Goal: Task Accomplishment & Management: Complete application form

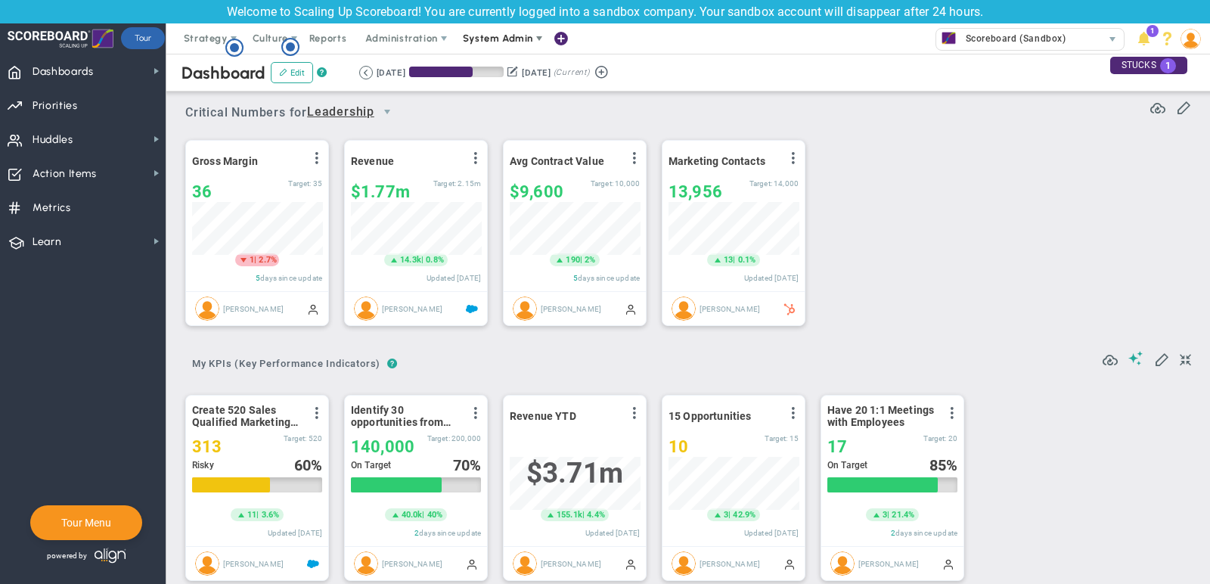
click at [500, 38] on span "System Admin" at bounding box center [498, 38] width 70 height 11
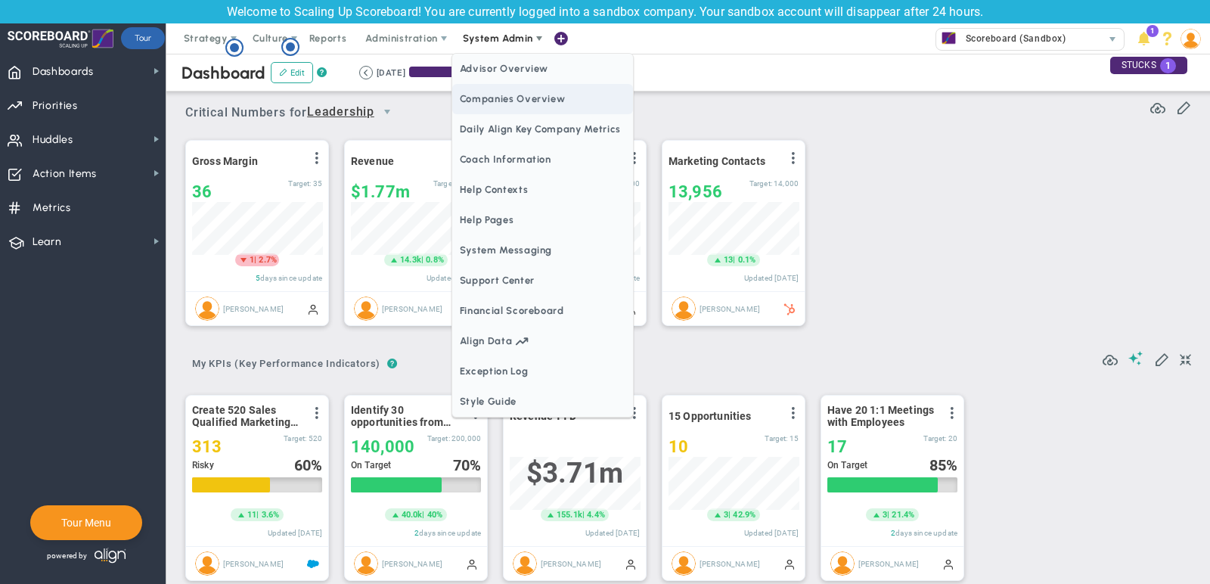
click at [531, 99] on span "Companies Overview" at bounding box center [542, 99] width 181 height 30
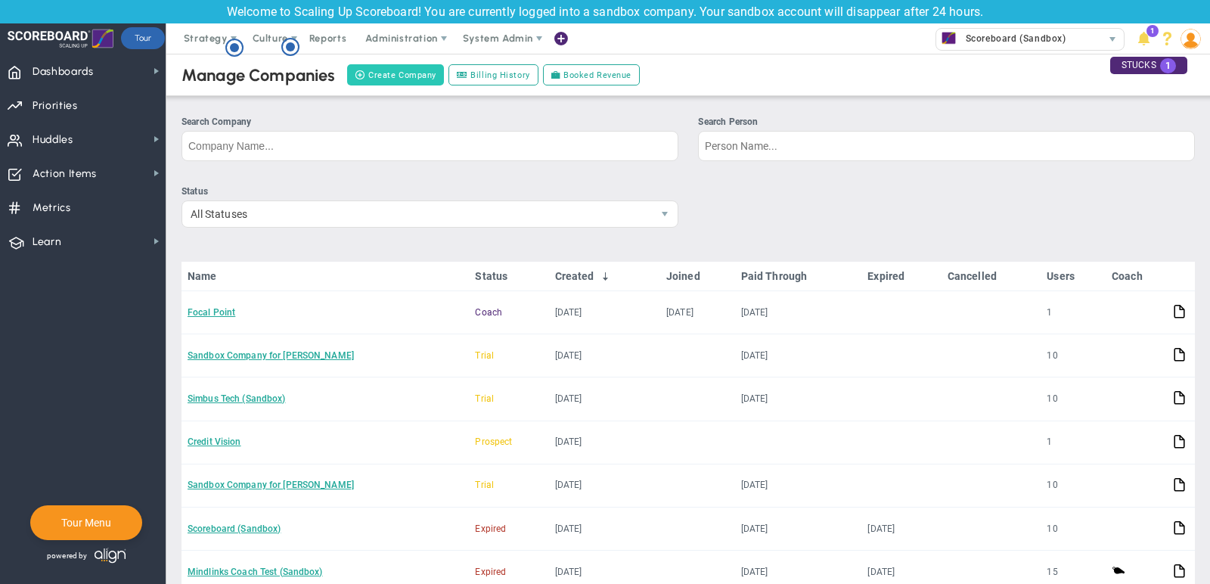
click at [394, 76] on button "Create Company" at bounding box center [395, 74] width 97 height 21
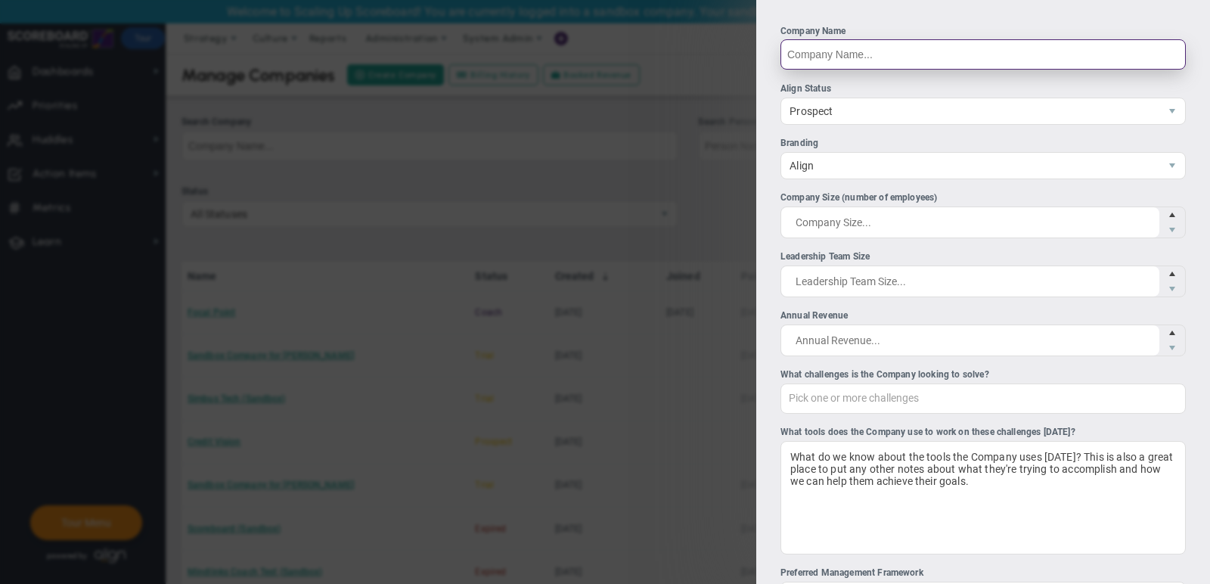
click at [903, 59] on input "Company Name" at bounding box center [982, 54] width 405 height 30
paste input "Valley Solutions Group"
type input "Valley Solutions Group"
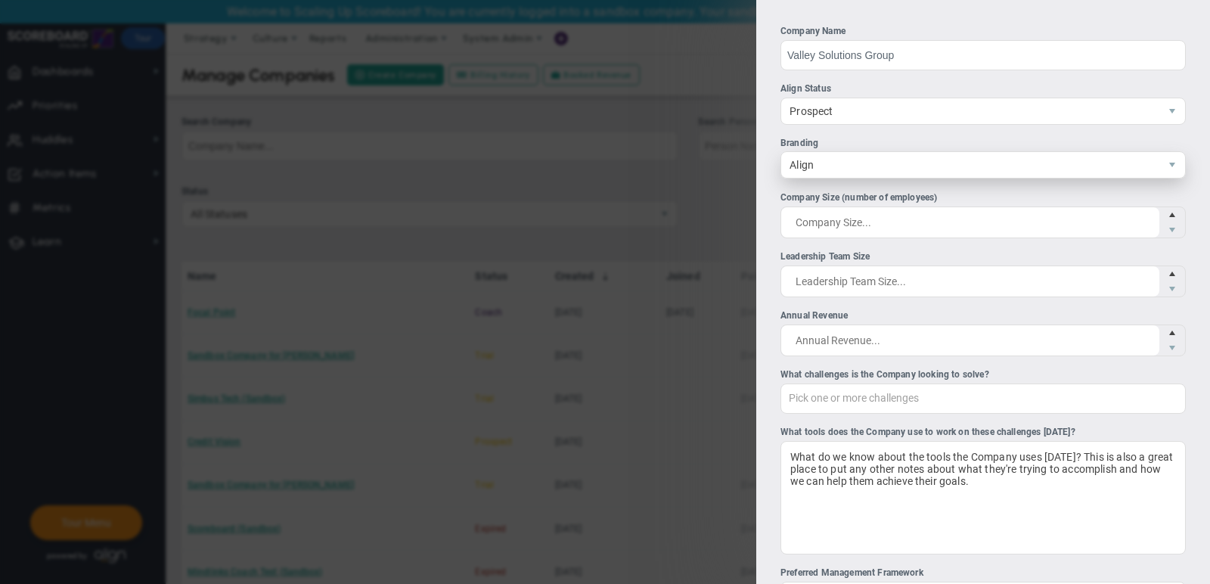
click at [872, 163] on span "Align" at bounding box center [970, 165] width 378 height 26
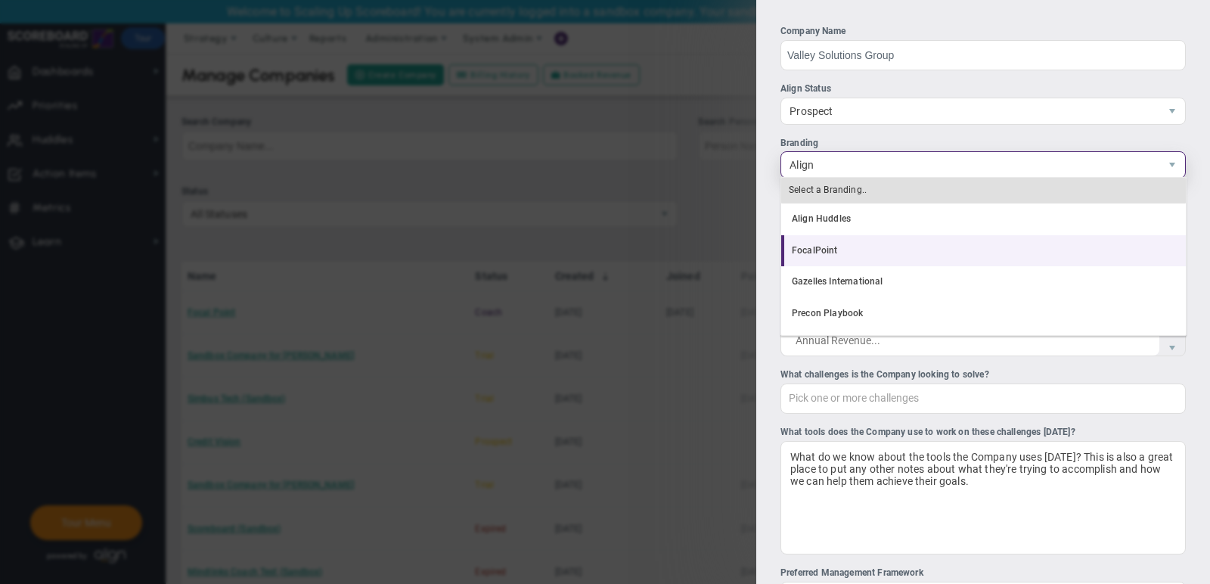
scroll to position [29, 0]
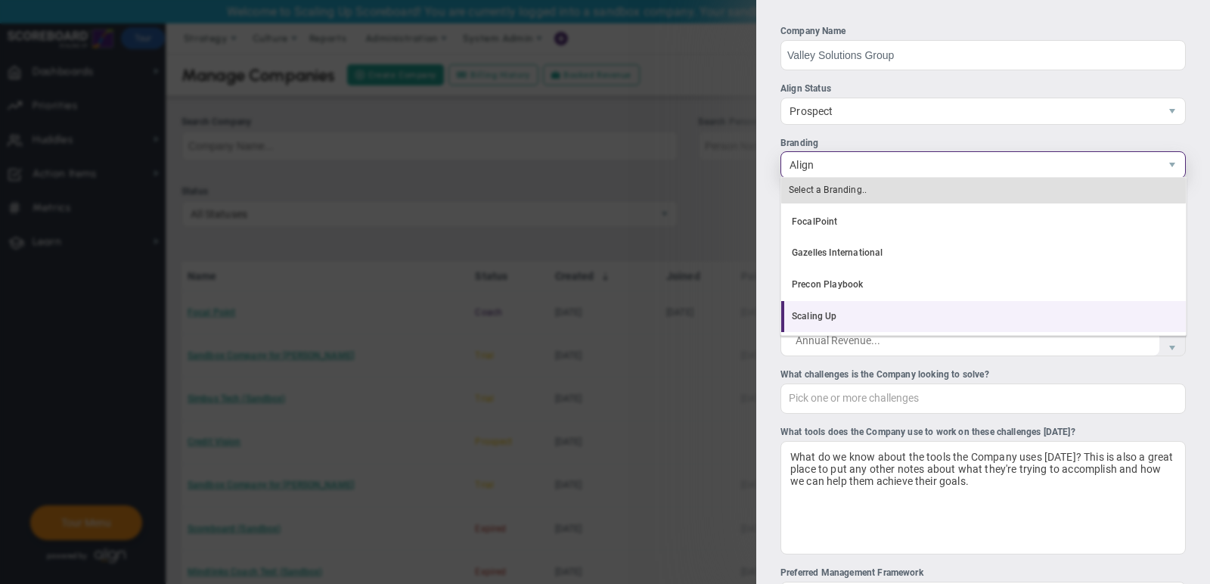
click at [892, 319] on li "Scaling Up" at bounding box center [983, 317] width 404 height 32
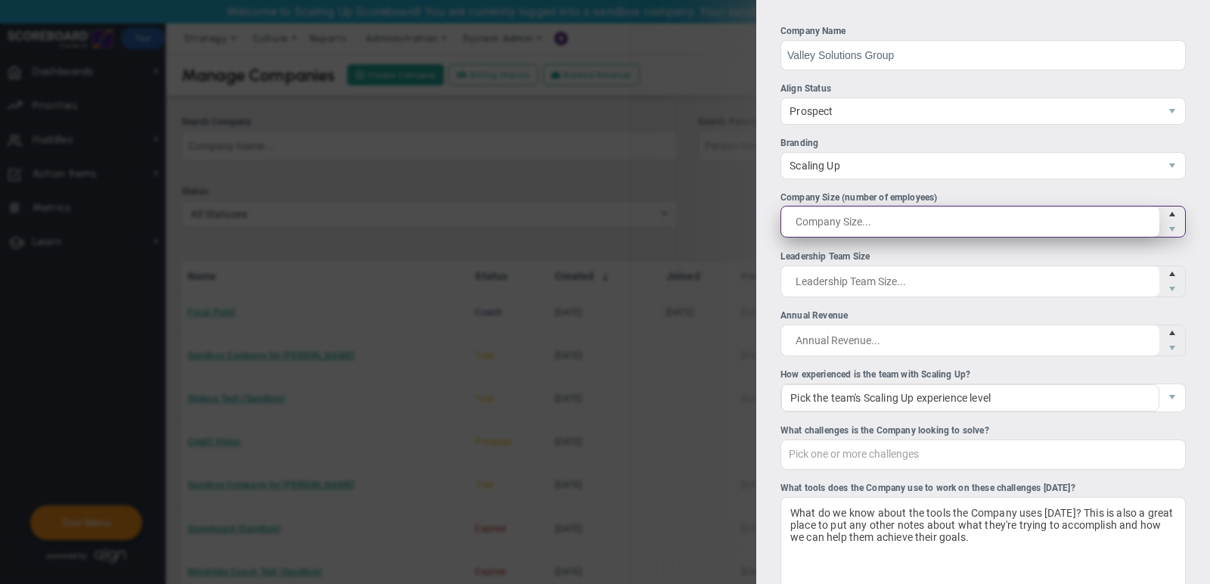
click at [843, 226] on span at bounding box center [982, 222] width 405 height 32
click at [0, 0] on input "Company Size (number of employees)" at bounding box center [0, 0] width 0 height 0
type input "11"
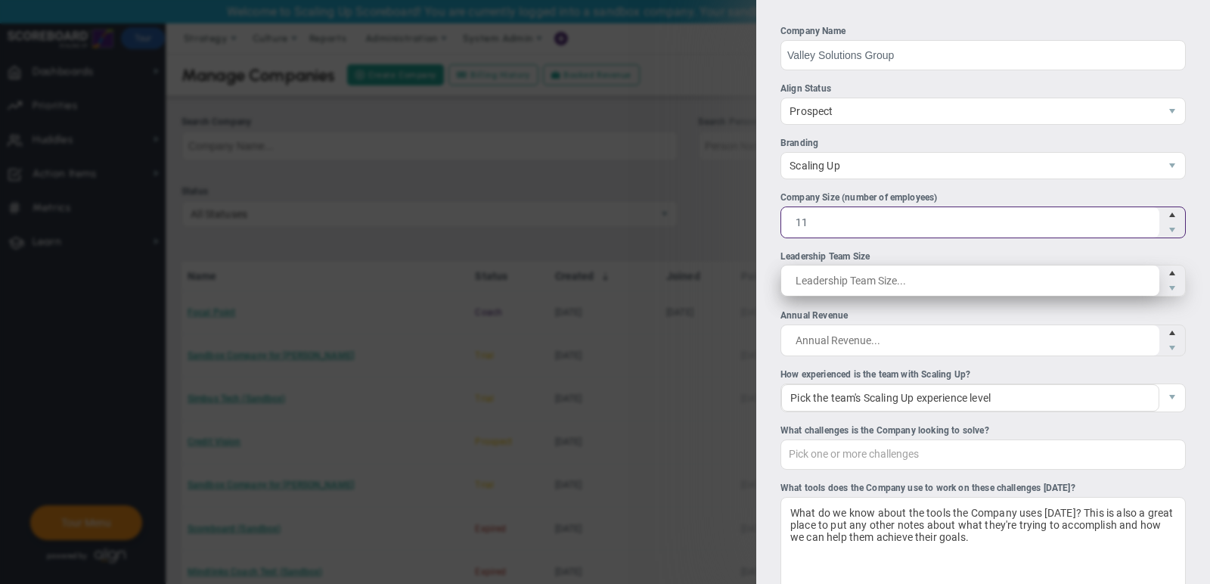
type input "11"
click at [863, 271] on span at bounding box center [982, 281] width 405 height 32
click at [0, 0] on input "Leadership Team Size" at bounding box center [0, 0] width 0 height 0
type input "5"
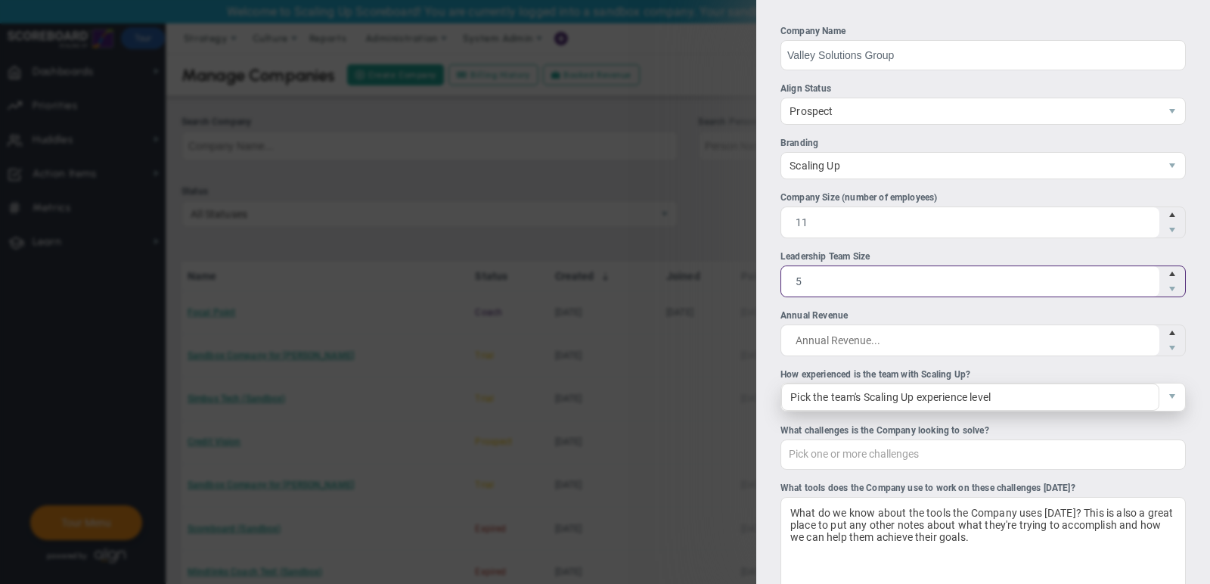
type input "5"
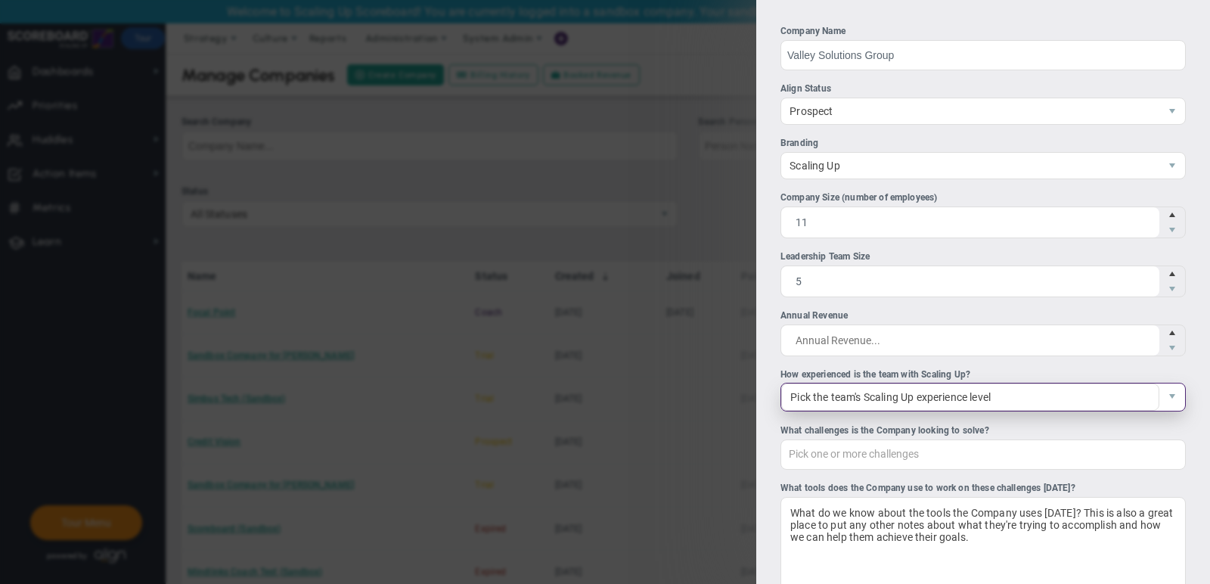
click at [879, 392] on span "Pick the team's Scaling Up experience level" at bounding box center [970, 396] width 378 height 27
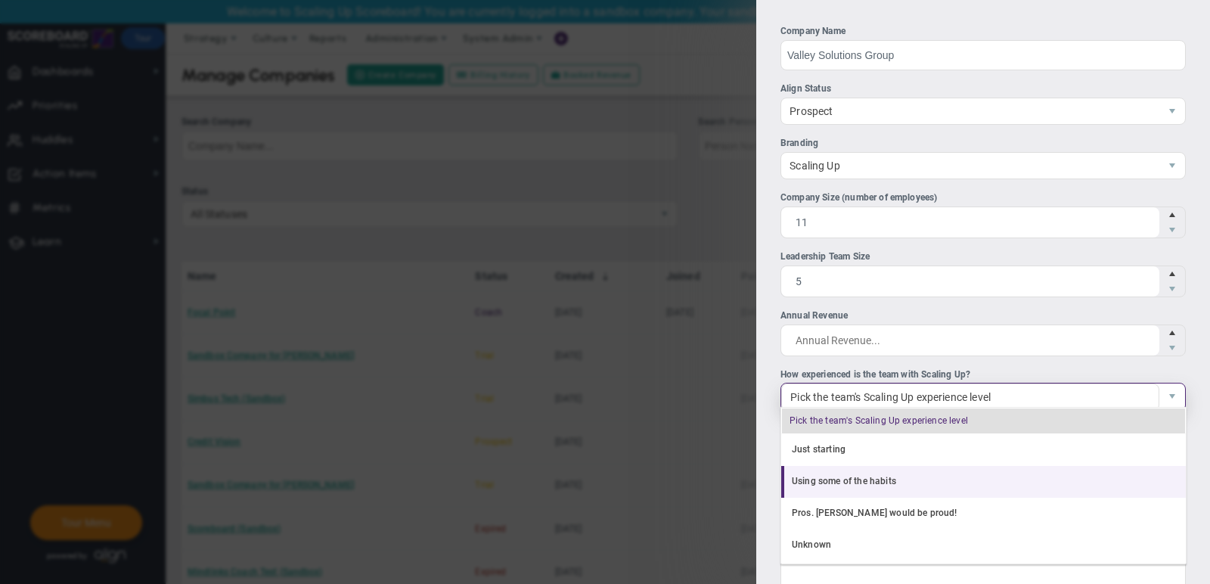
click at [902, 470] on li "Using some of the habits" at bounding box center [983, 482] width 404 height 32
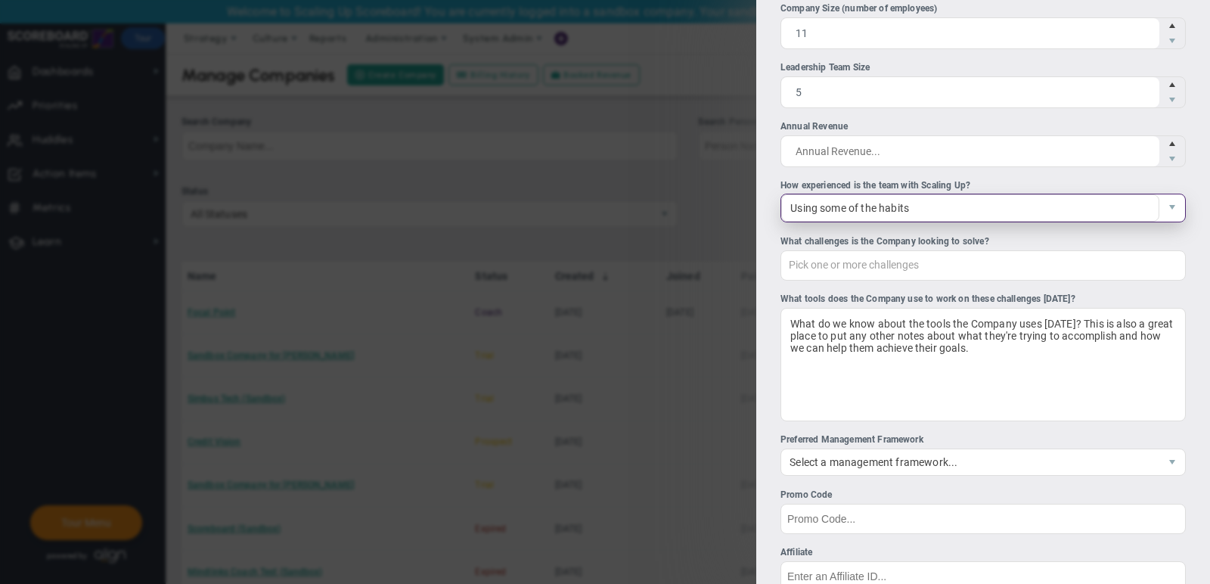
scroll to position [191, 0]
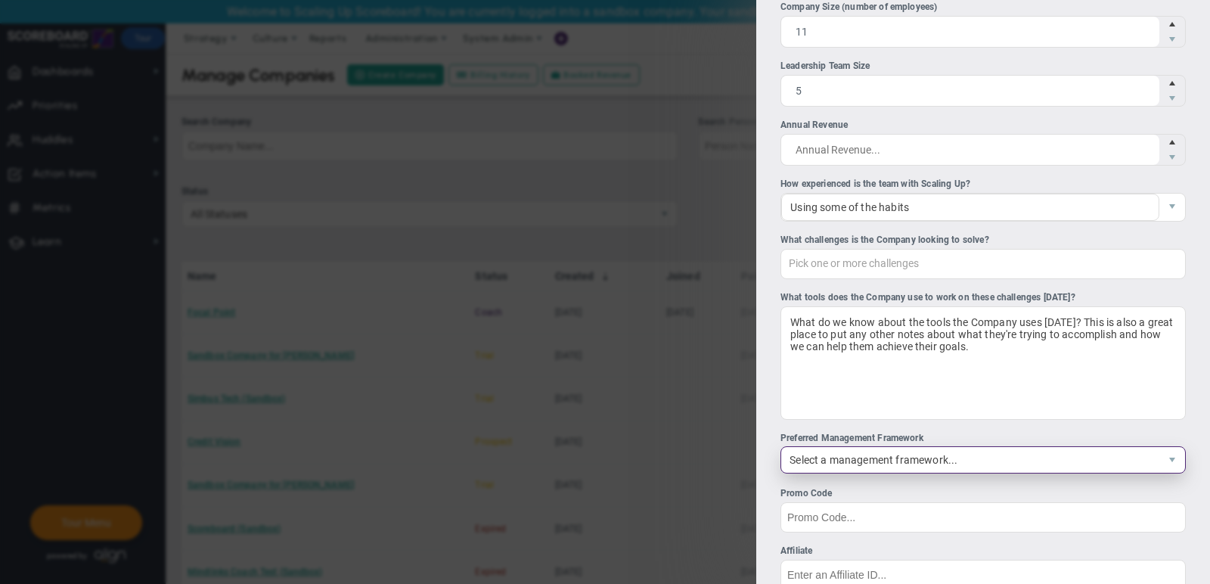
click at [890, 464] on span "Select a management framework..." at bounding box center [970, 460] width 378 height 26
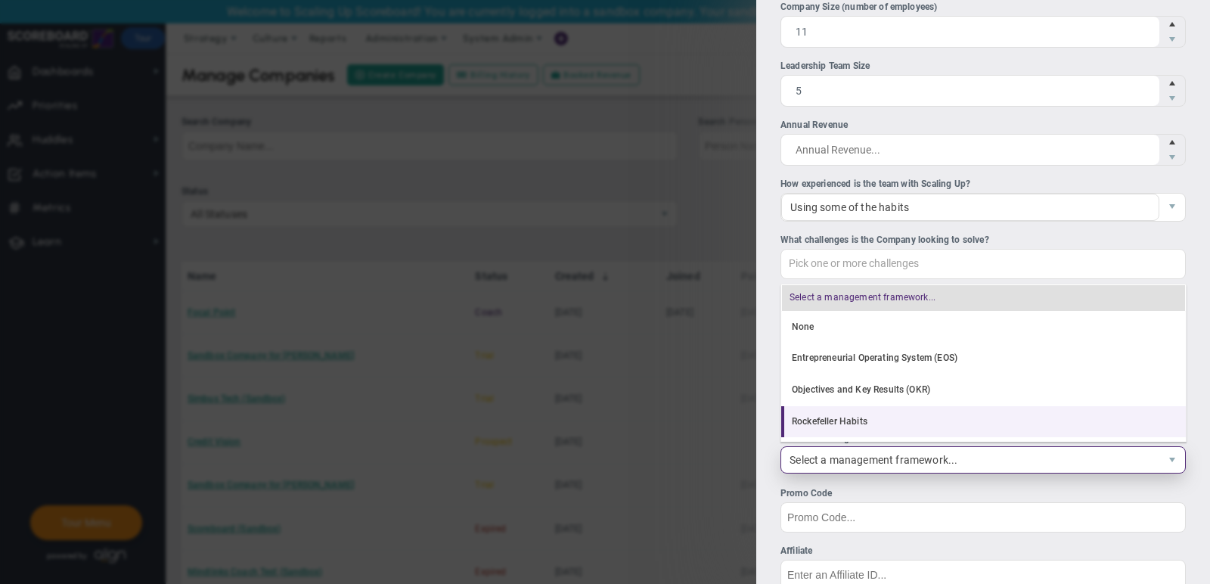
click at [880, 426] on li "Rockefeller Habits" at bounding box center [983, 422] width 404 height 32
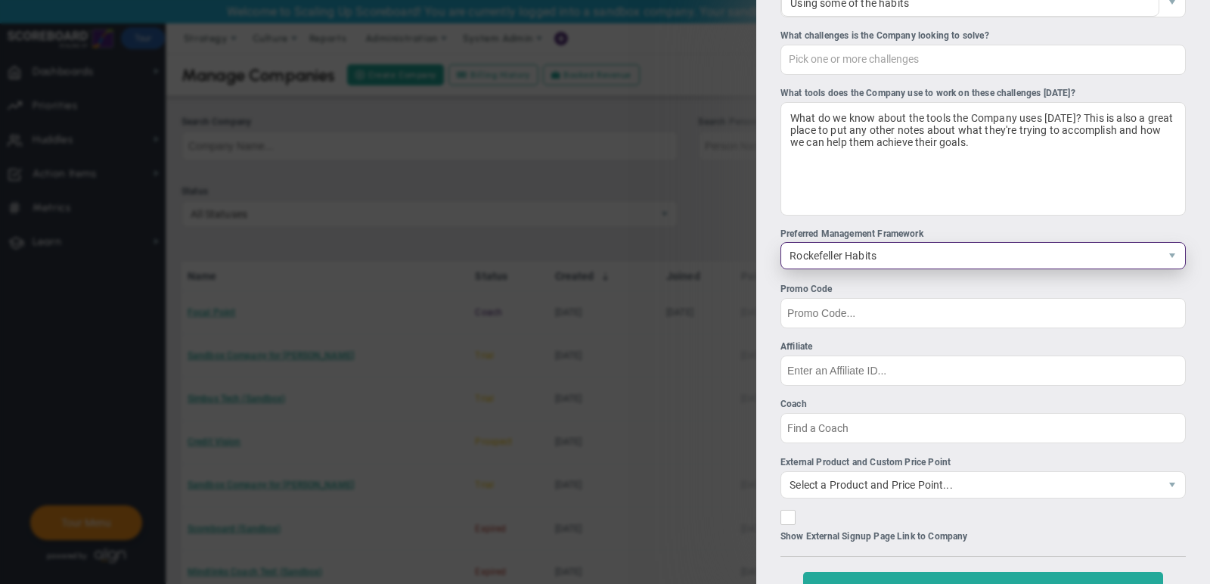
scroll to position [401, 0]
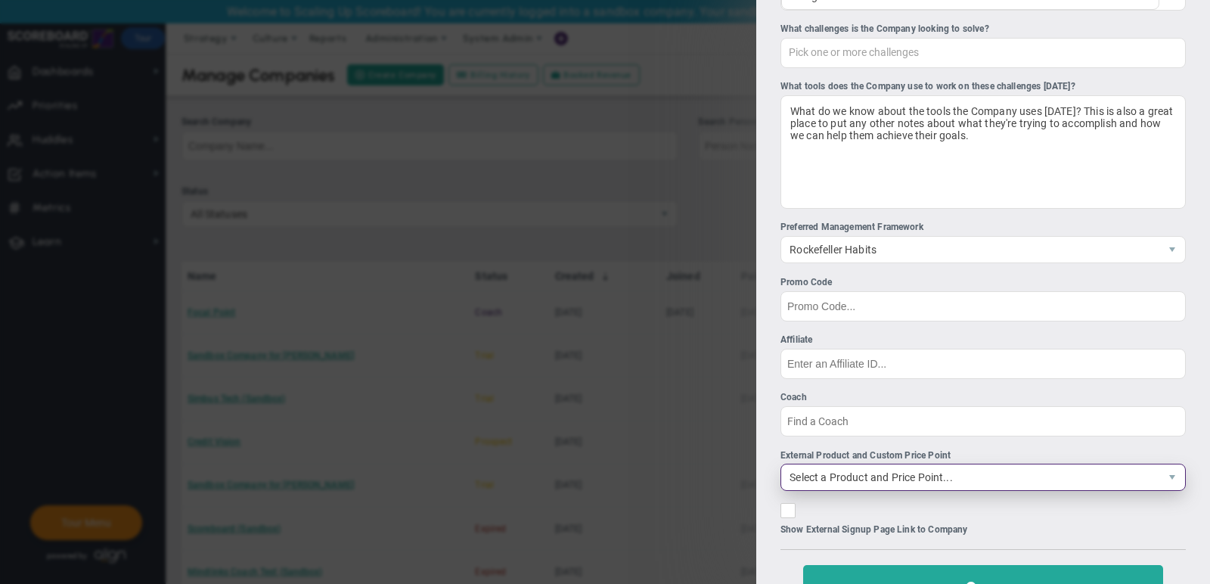
click at [907, 477] on span "Select a Product and Price Point..." at bounding box center [970, 477] width 378 height 26
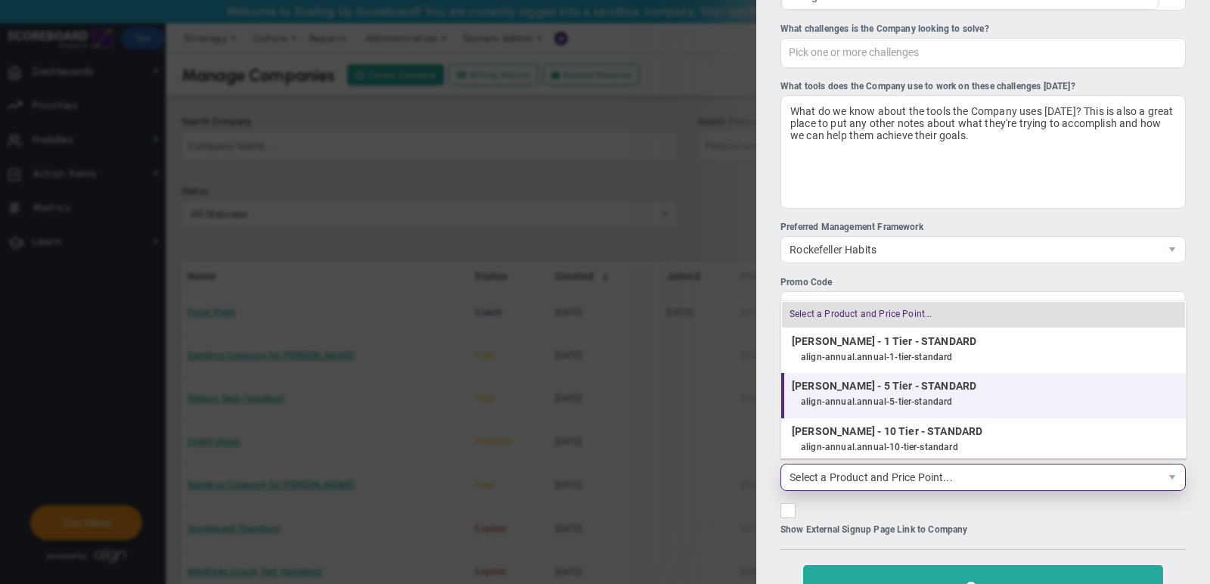
click at [881, 398] on div "align-annual.annual-5-tier-standard" at bounding box center [989, 402] width 377 height 20
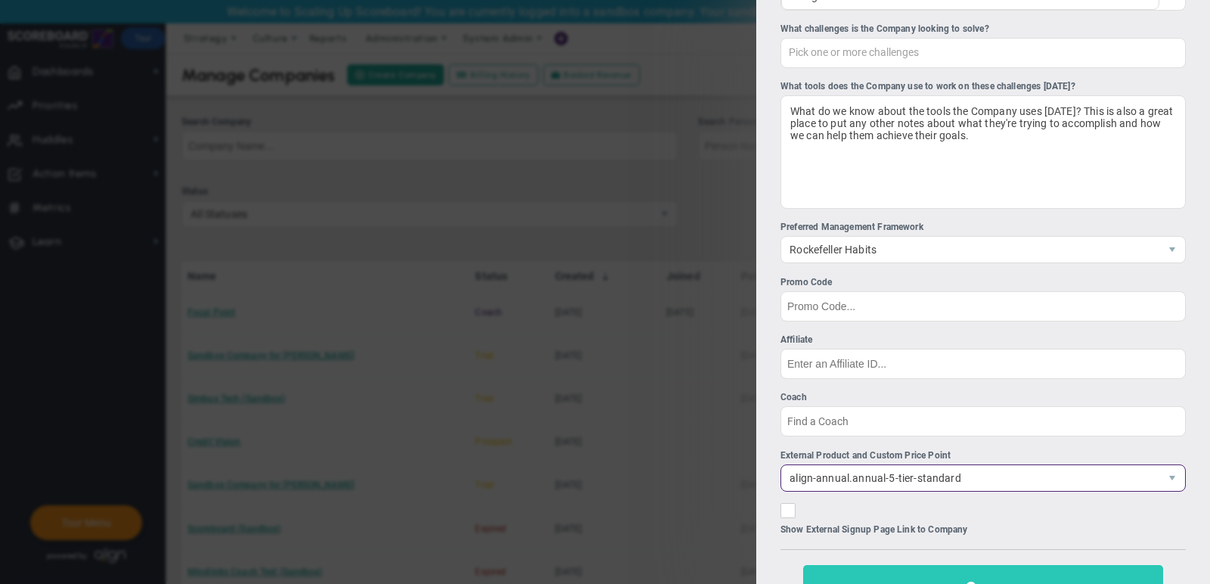
click at [908, 573] on button "Save" at bounding box center [983, 587] width 360 height 45
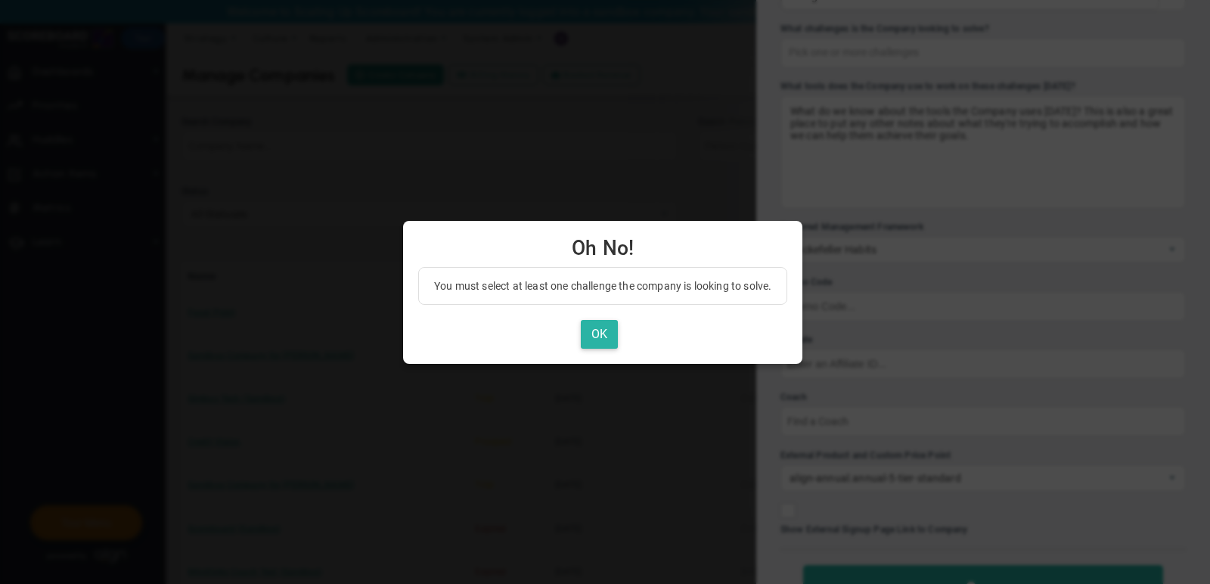
click at [609, 332] on button "OK" at bounding box center [599, 334] width 37 height 29
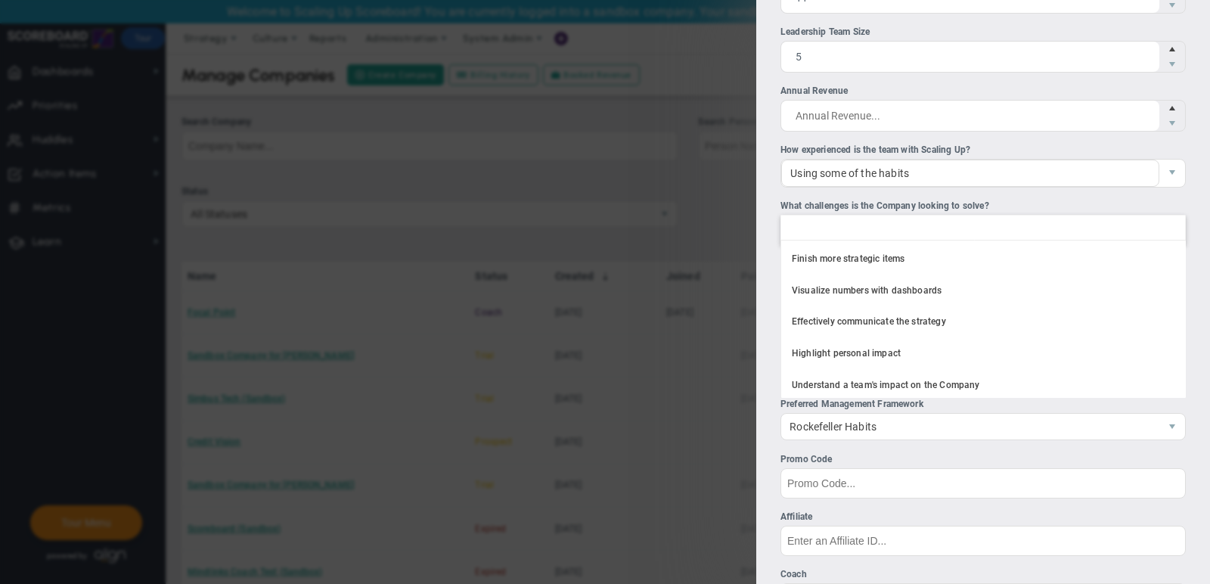
click at [937, 235] on div at bounding box center [982, 230] width 405 height 30
click at [815, 235] on input "What challenges is the Company looking to solve? Finish more strategic items Vi…" at bounding box center [798, 228] width 34 height 27
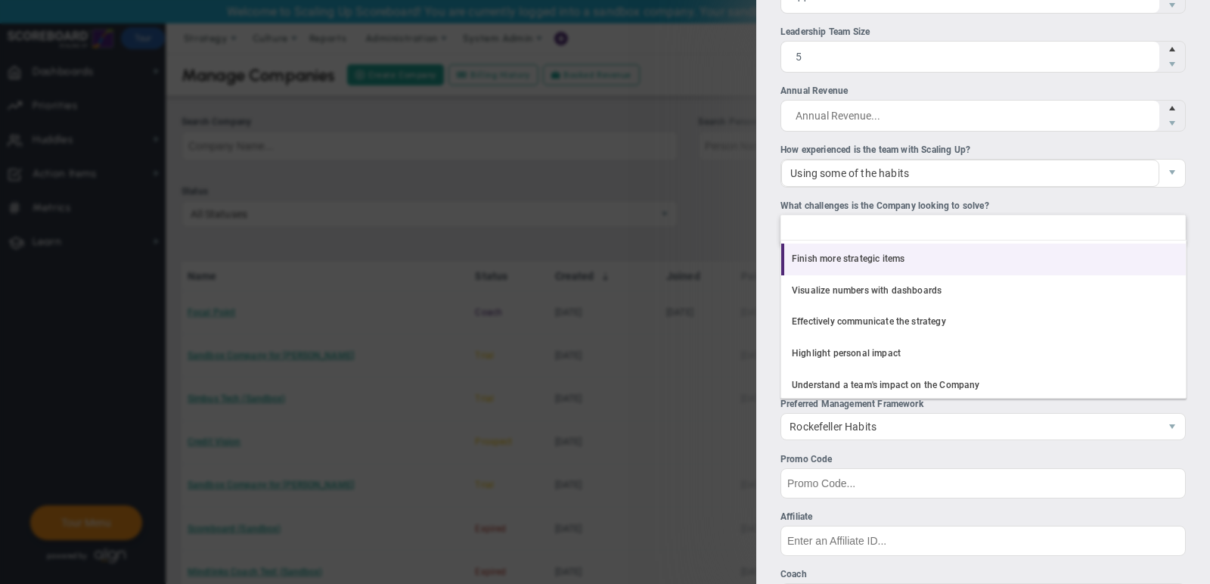
click at [931, 260] on li "Finish more strategic items" at bounding box center [983, 259] width 404 height 32
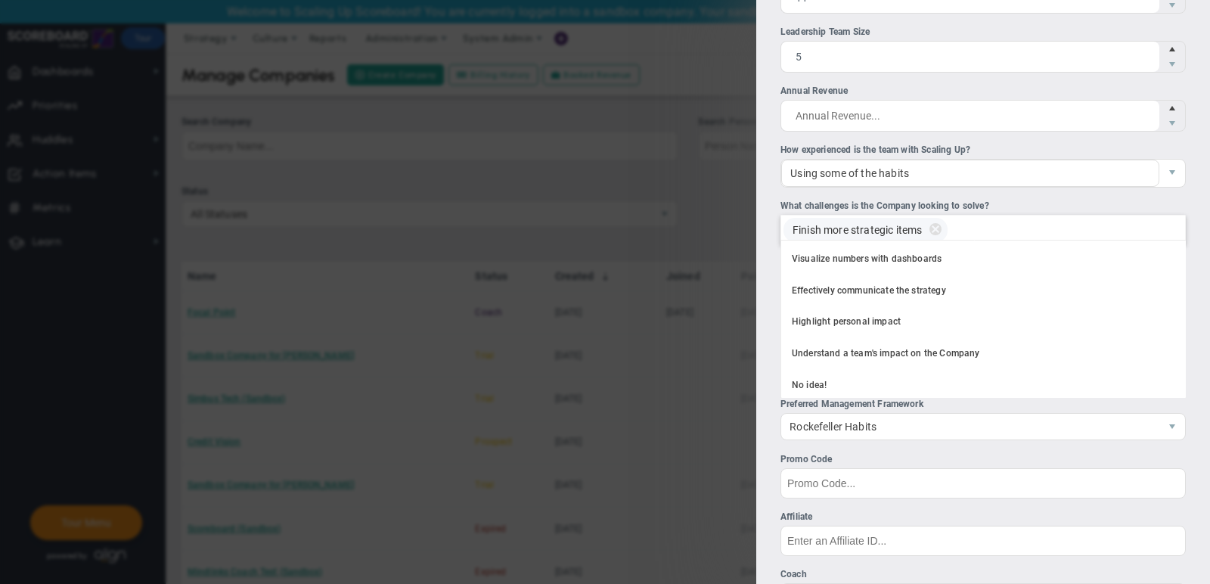
click at [1035, 217] on div "Finish more strategic items" at bounding box center [982, 230] width 405 height 30
click at [989, 217] on input "What challenges is the Company looking to solve? Finish more strategic items Fi…" at bounding box center [972, 228] width 34 height 27
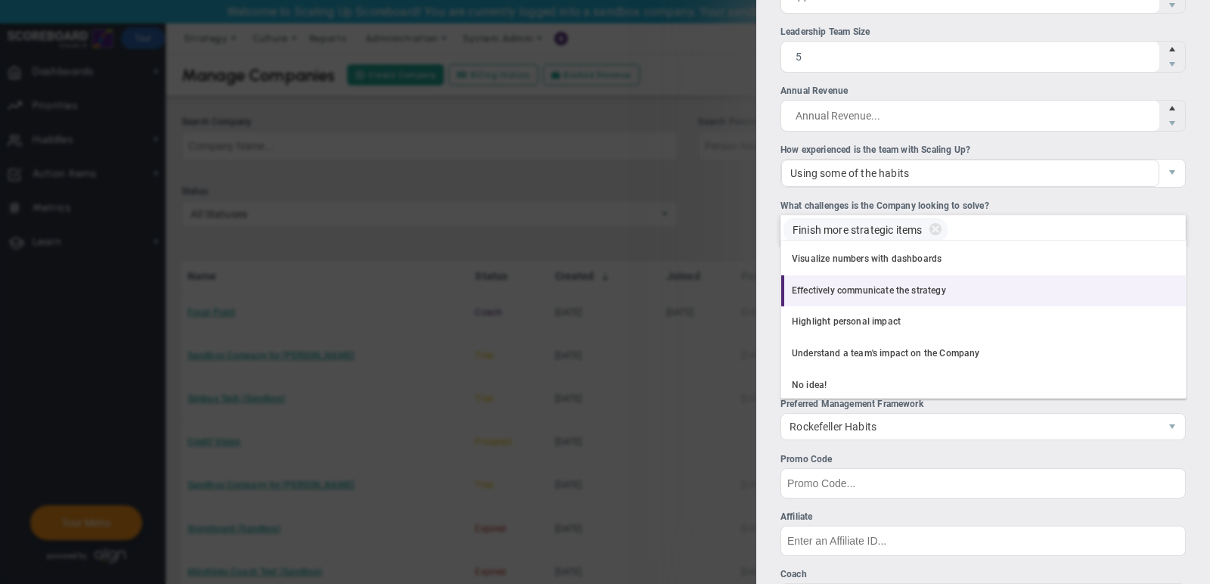
click at [972, 277] on li "Effectively communicate the strategy" at bounding box center [983, 291] width 404 height 32
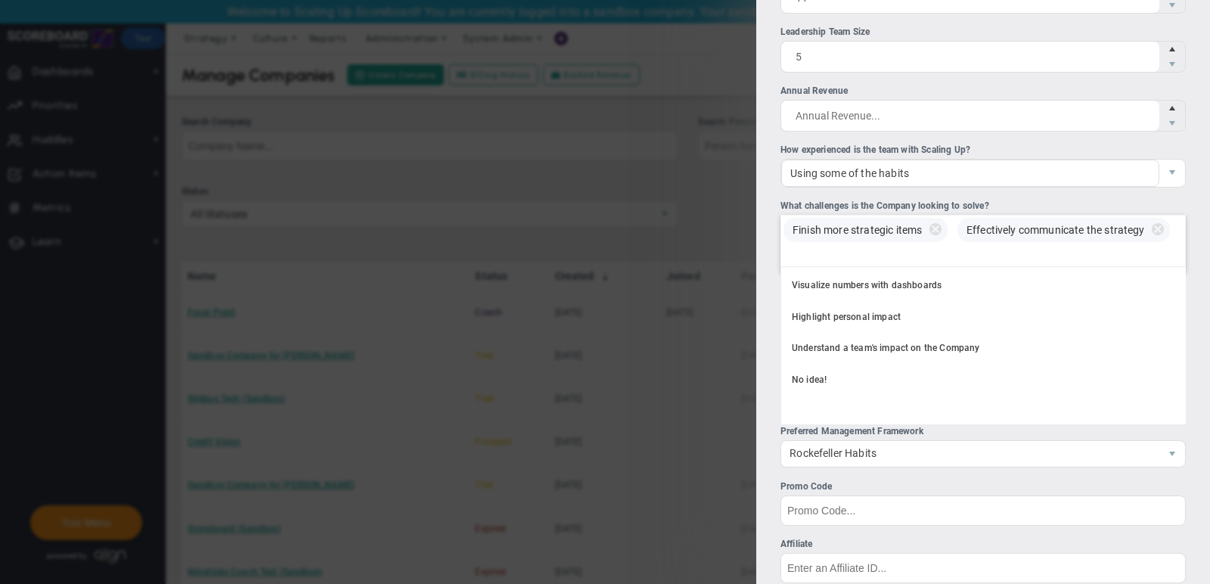
click at [1015, 253] on div "Finish more strategic items Effectively communicate the strategy" at bounding box center [982, 243] width 405 height 57
click at [815, 253] on input "What challenges is the Company looking to solve? Finish more strategic items Ef…" at bounding box center [798, 257] width 34 height 27
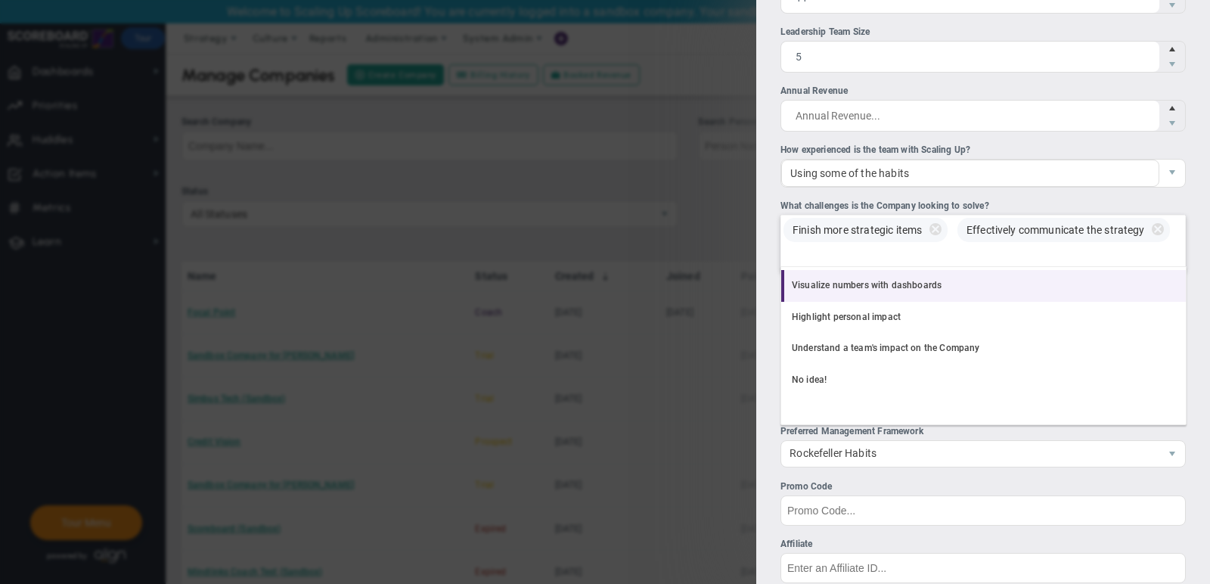
click at [970, 284] on li "Visualize numbers with dashboards" at bounding box center [983, 286] width 404 height 32
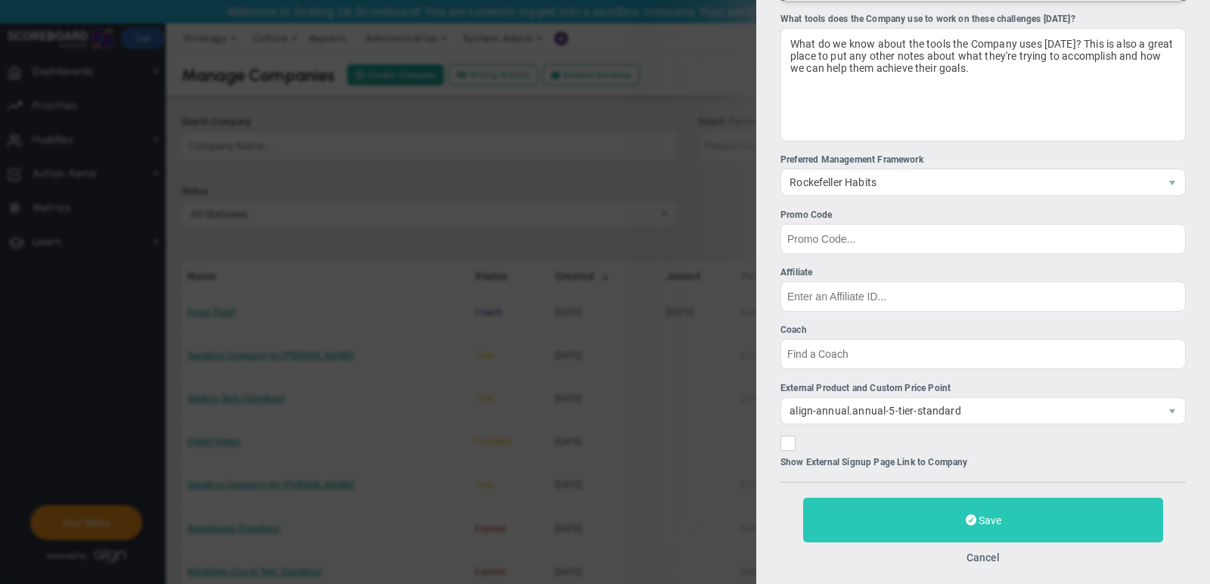
click at [897, 524] on button "Save" at bounding box center [983, 519] width 360 height 45
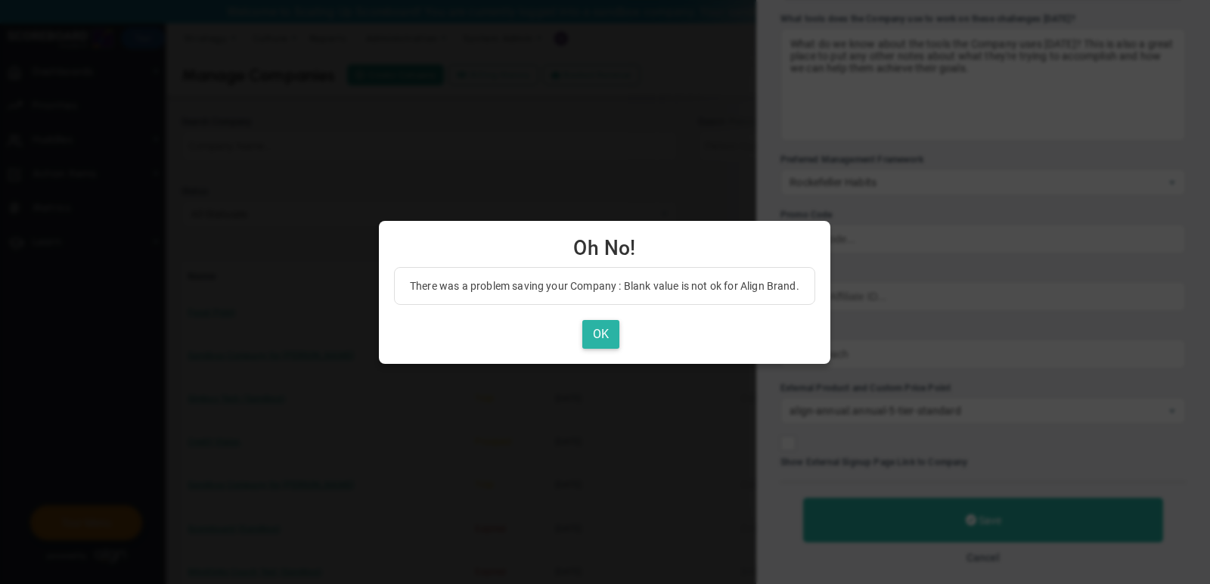
click at [590, 331] on button "OK" at bounding box center [600, 334] width 37 height 29
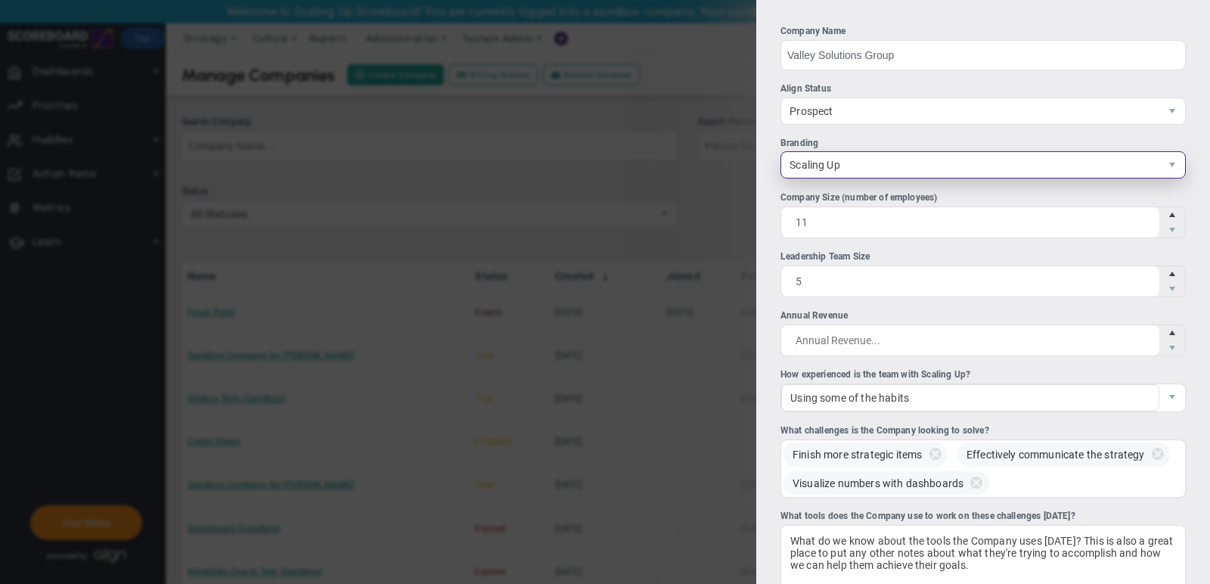
click at [898, 165] on span "Scaling Up" at bounding box center [970, 165] width 378 height 26
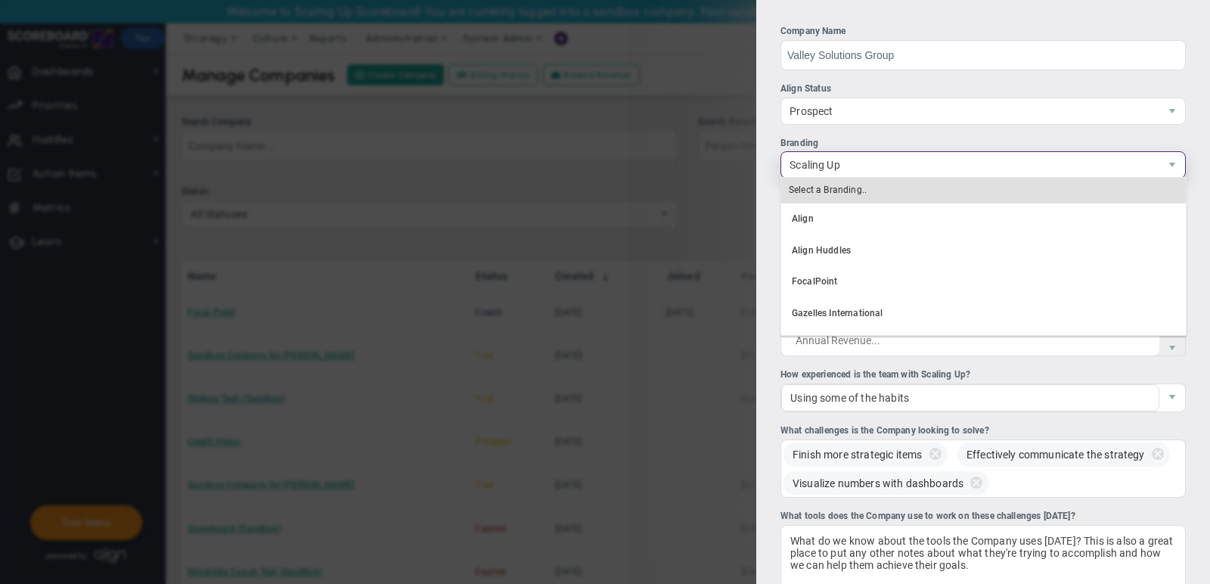
click at [894, 194] on div "Select a Branding.." at bounding box center [983, 191] width 404 height 26
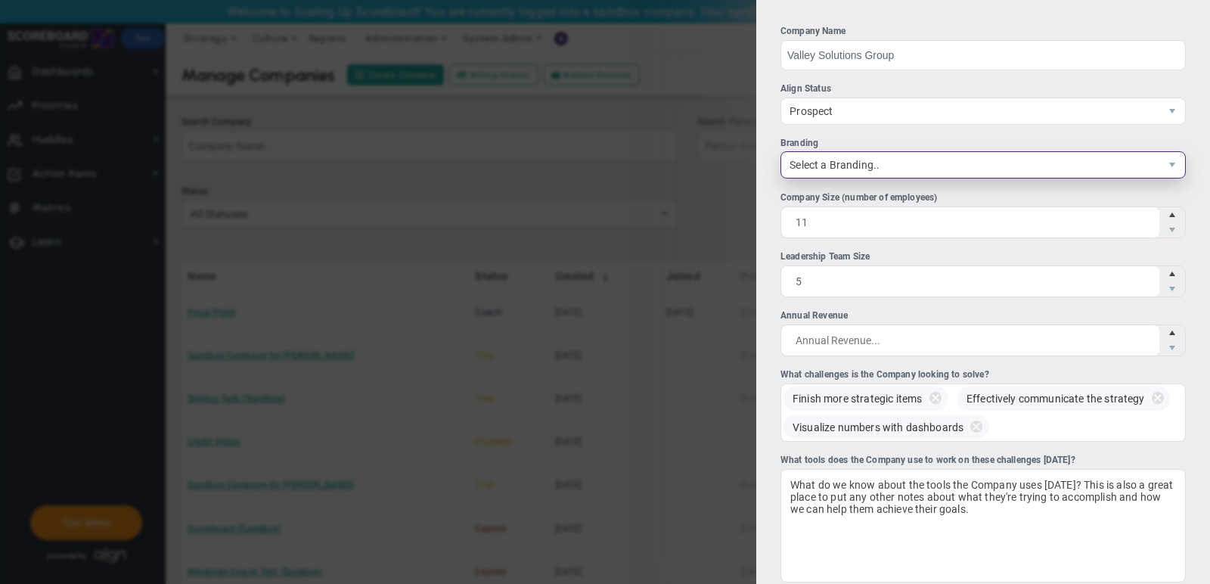
click at [872, 169] on span "Select a Branding.." at bounding box center [970, 165] width 378 height 26
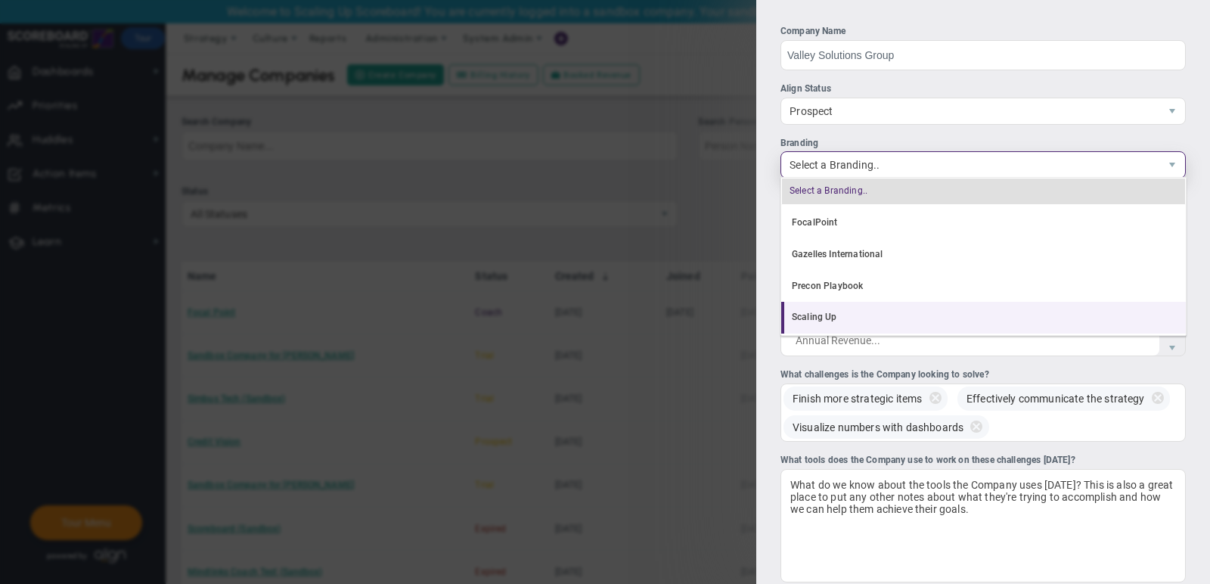
click at [885, 320] on li "Scaling Up" at bounding box center [983, 318] width 404 height 32
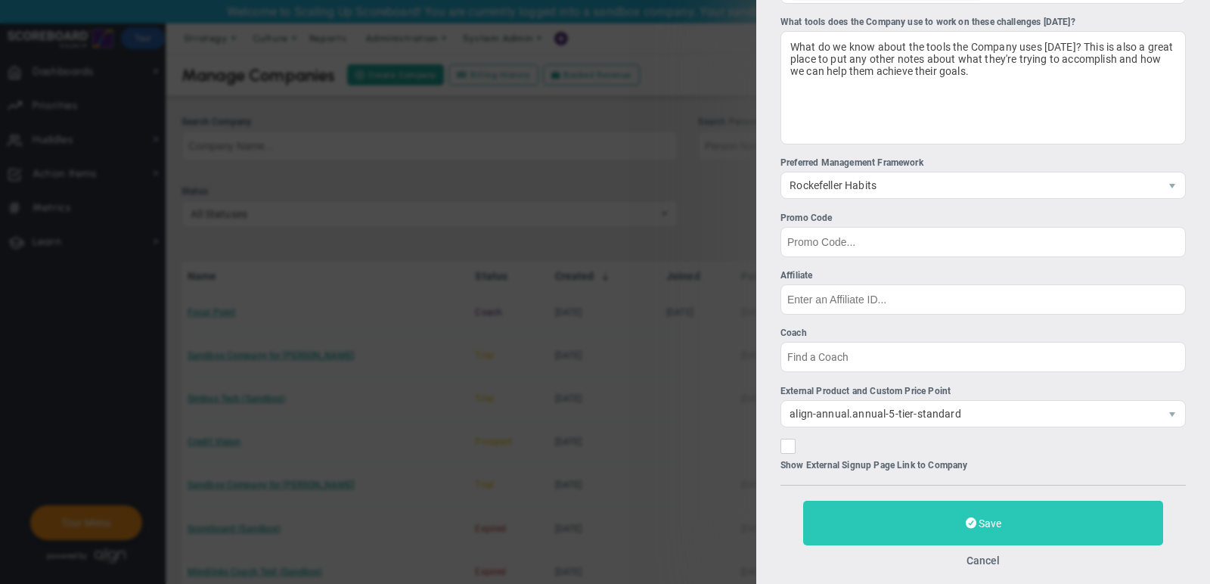
click at [934, 525] on button "Save" at bounding box center [983, 522] width 360 height 45
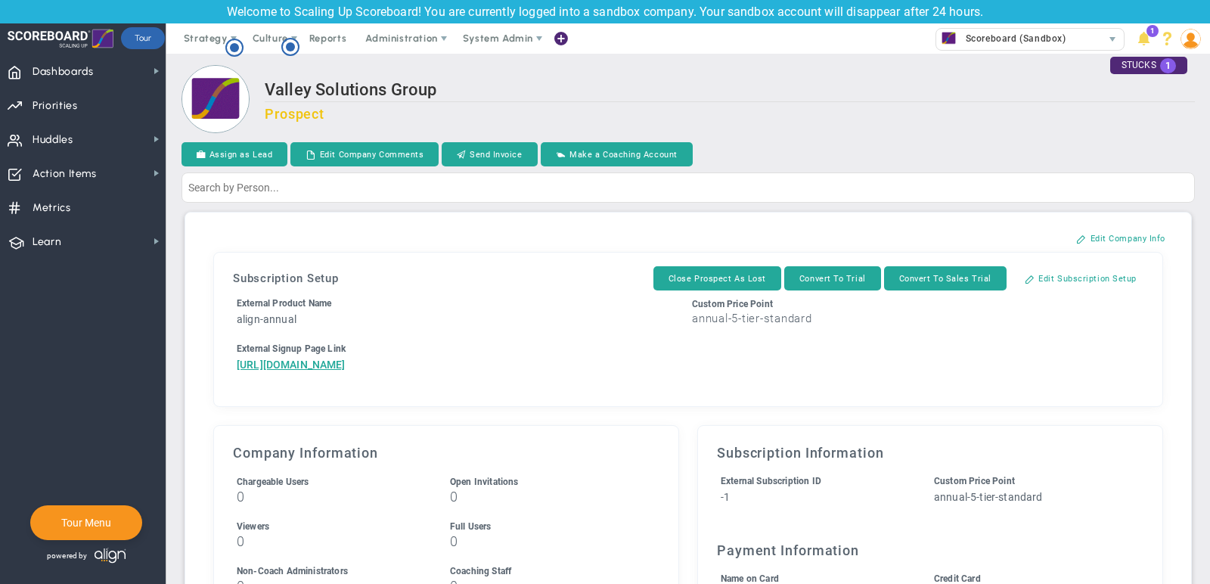
click at [411, 372] on li "External Signup Page Link [URL][DOMAIN_NAME]" at bounding box center [460, 357] width 455 height 30
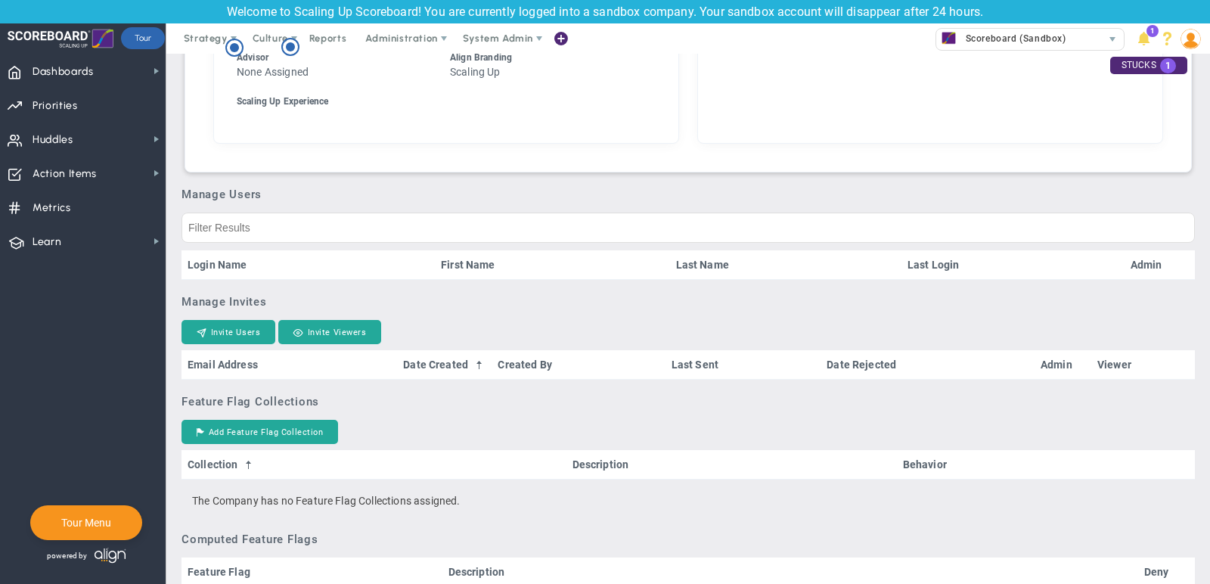
scroll to position [796, 0]
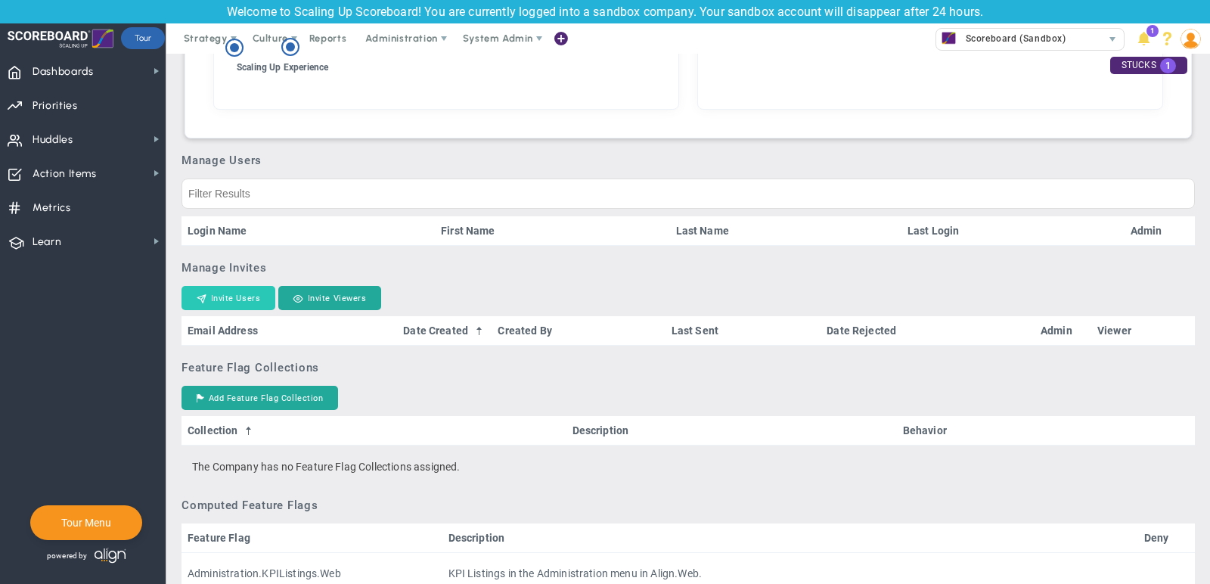
click at [227, 310] on button "Invite Users" at bounding box center [228, 298] width 94 height 24
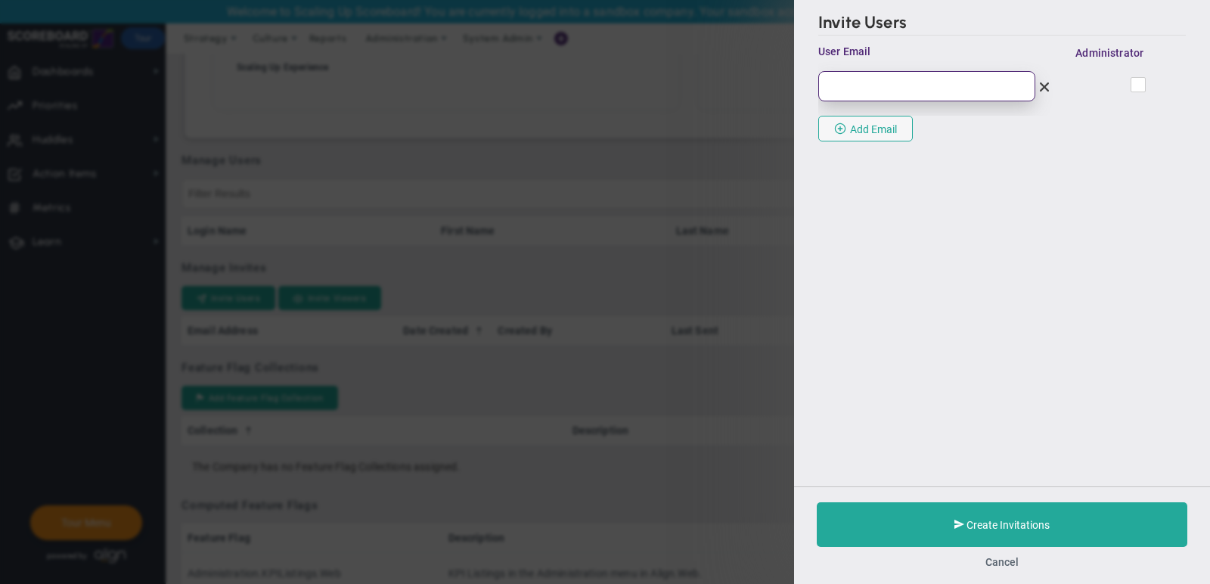
click at [886, 85] on input "email" at bounding box center [926, 86] width 217 height 30
paste input "[PERSON_NAME][EMAIL_ADDRESS][PERSON_NAME][DOMAIN_NAME]"
type input "[PERSON_NAME][EMAIL_ADDRESS][PERSON_NAME][DOMAIN_NAME]"
click at [1134, 87] on input "checkbox" at bounding box center [1139, 87] width 10 height 15
checkbox input "true"
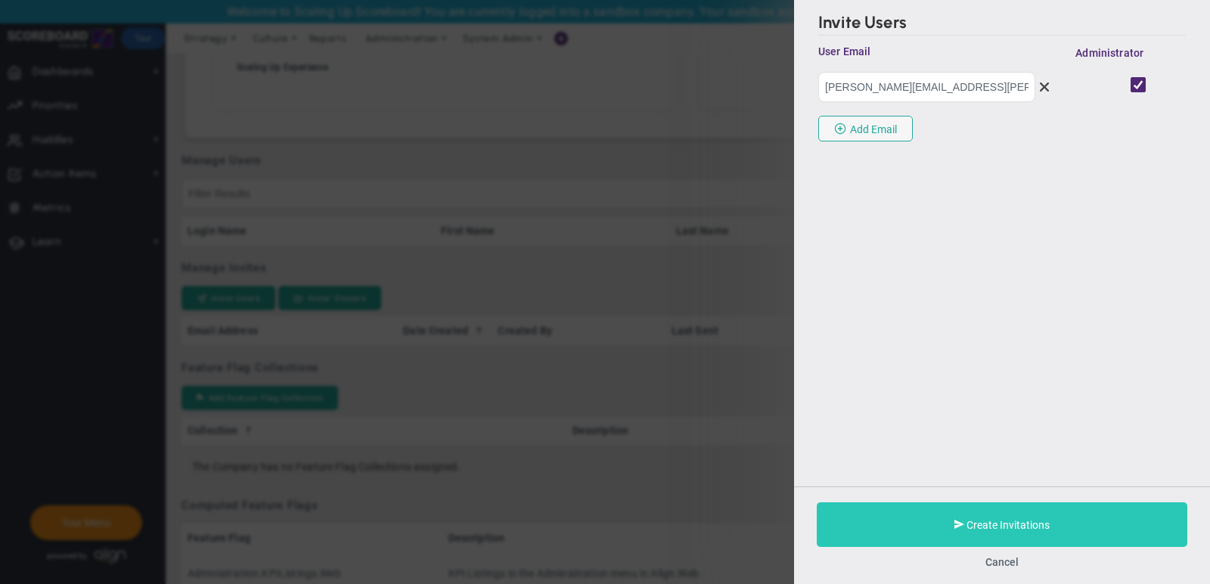
click at [987, 519] on span "Create Invitations" at bounding box center [1007, 525] width 83 height 12
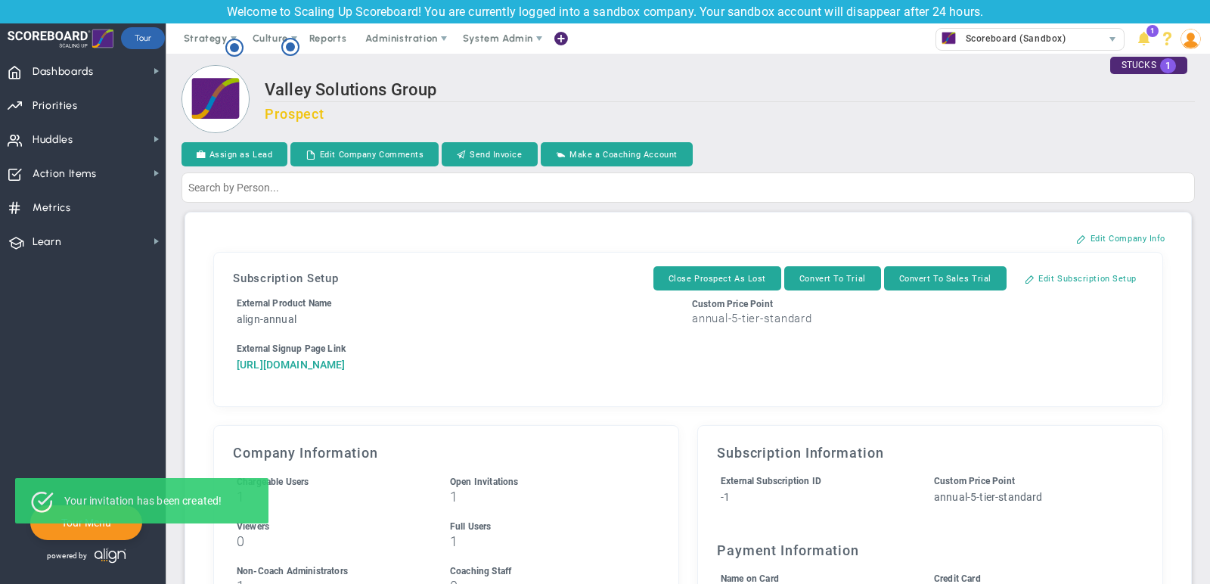
click at [346, 370] on a=1&reference=33509&organization=Valley+Solutions+Group&components=5&components=1&components=0"] "[URL][DOMAIN_NAME]" at bounding box center [291, 364] width 109 height 12
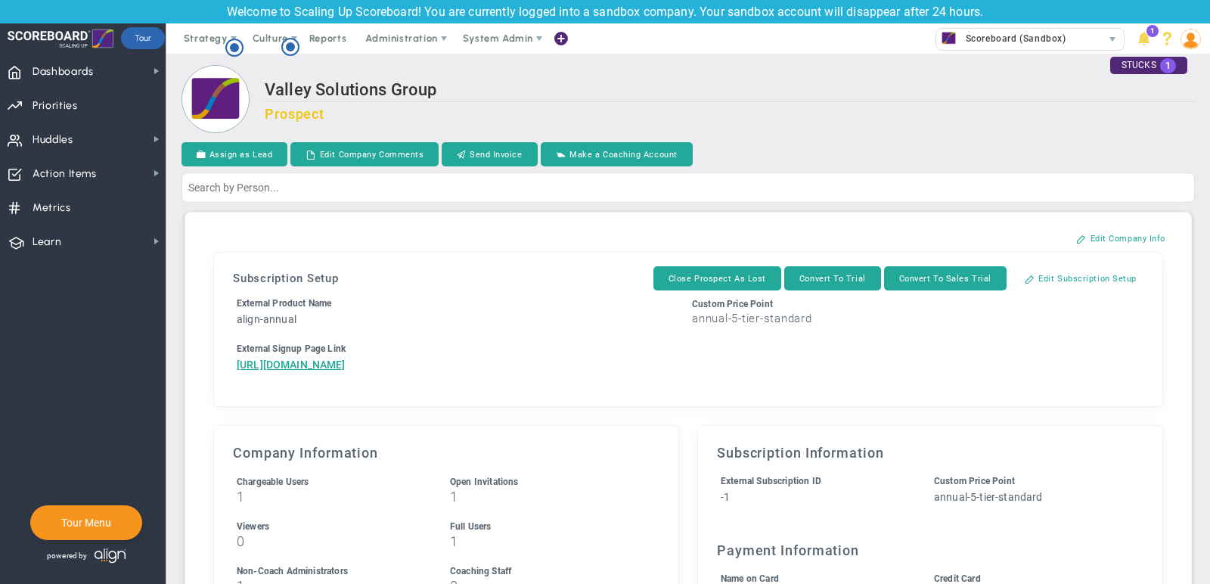
drag, startPoint x: 358, startPoint y: 422, endPoint x: 210, endPoint y: 367, distance: 157.2
click at [210, 367] on div "Subscription Setup Close Prospect As Lost Convert To Trial Convert To Sales Tri…" at bounding box center [688, 329] width 968 height 173
copy a=1&reference=33509&organization=Valley+Solutions+Group&components=5&components=1&components=0"] "[URL][DOMAIN_NAME]"
click at [1065, 42] on div "Scoreboard (Sandbox)" at bounding box center [1019, 39] width 166 height 20
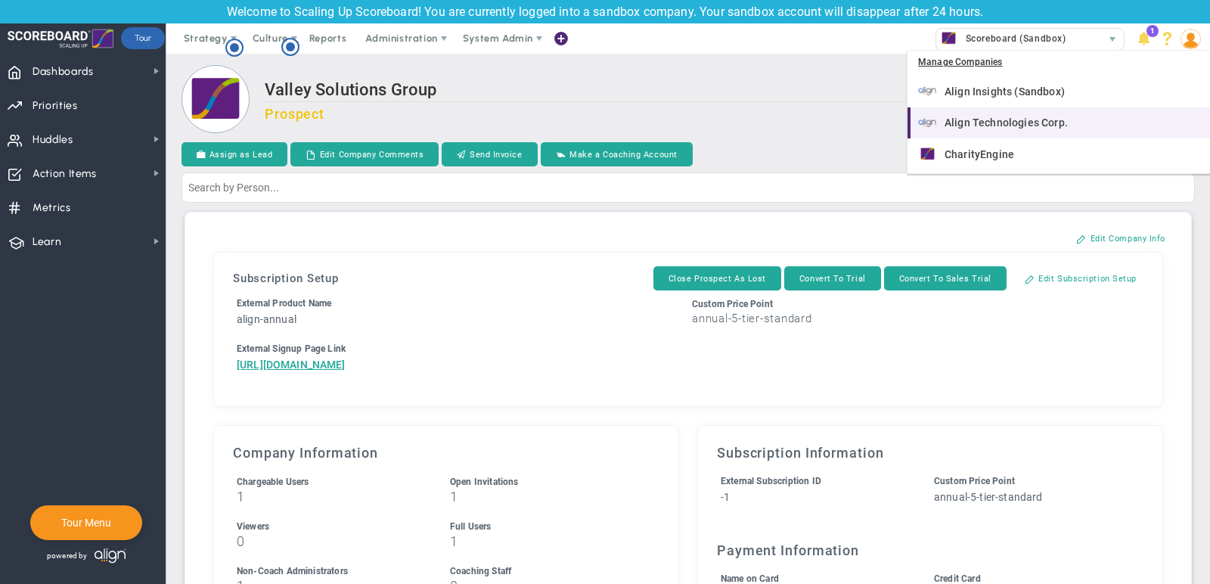
click at [1076, 107] on li "Align Technologies Corp." at bounding box center [1058, 123] width 302 height 32
